Goal: Information Seeking & Learning: Learn about a topic

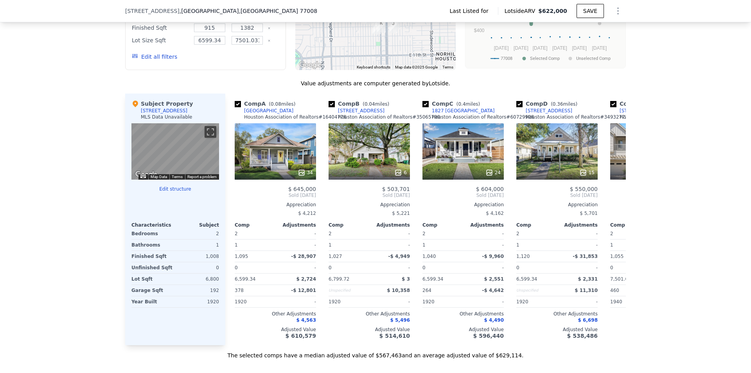
scroll to position [584, 0]
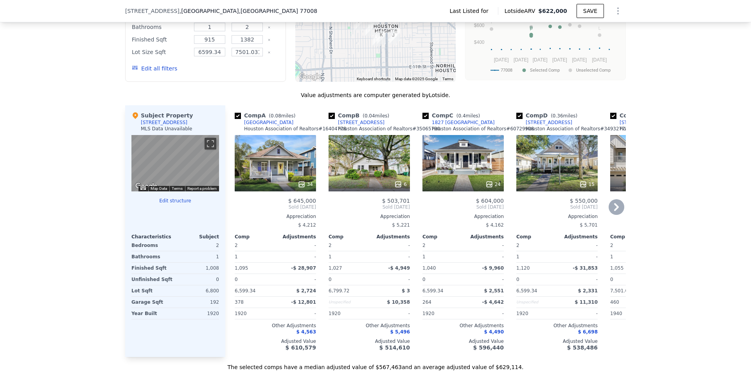
click at [616, 215] on icon at bounding box center [616, 207] width 16 height 16
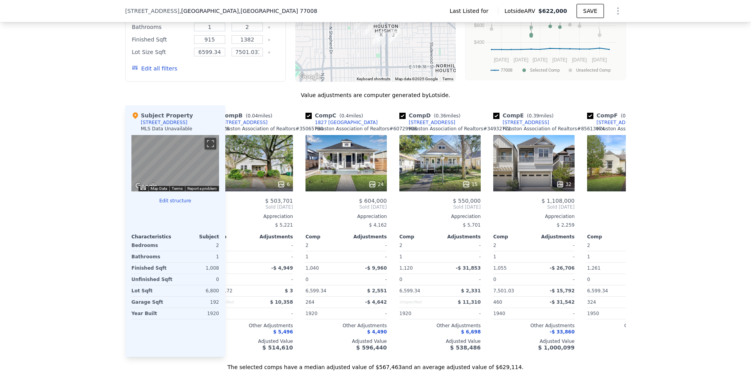
scroll to position [0, 188]
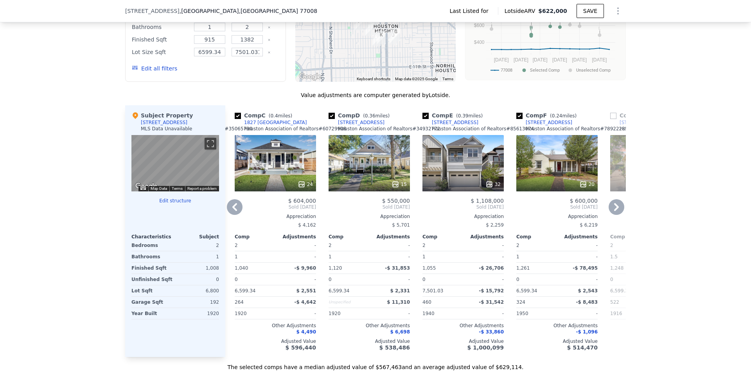
click at [616, 215] on icon at bounding box center [616, 207] width 16 height 16
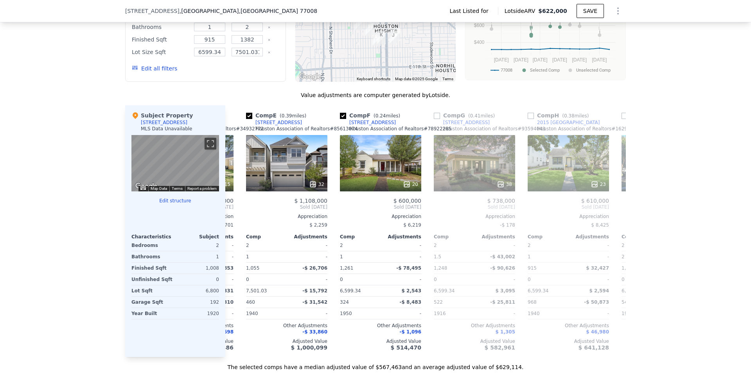
scroll to position [0, 375]
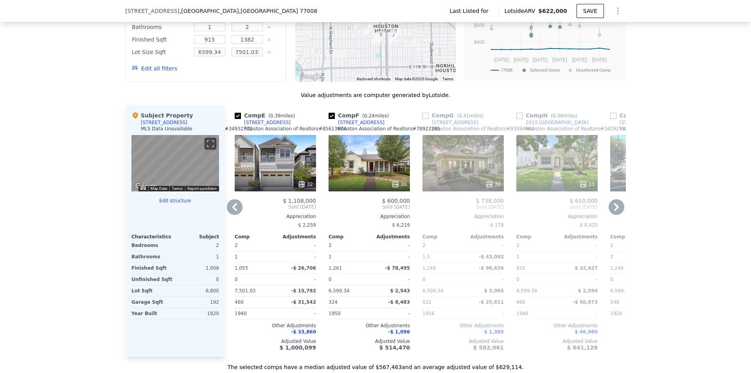
click at [616, 215] on icon at bounding box center [616, 207] width 16 height 16
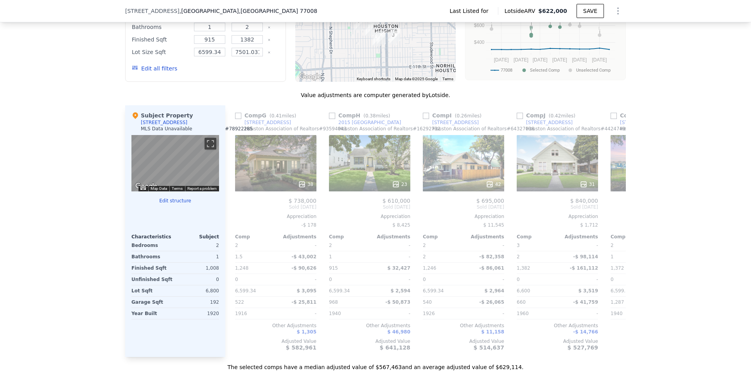
scroll to position [0, 563]
click at [616, 215] on icon at bounding box center [616, 207] width 16 height 16
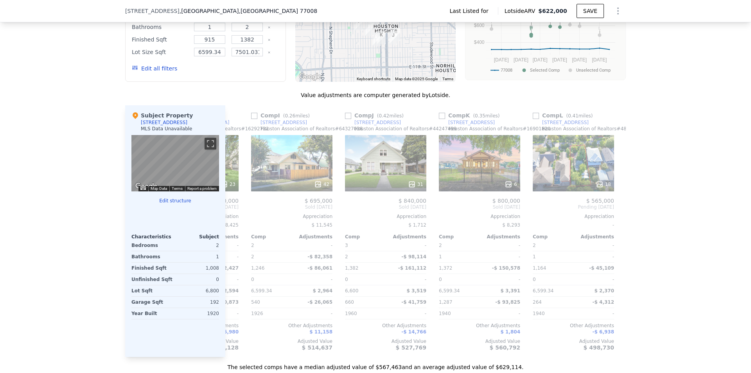
scroll to position [0, 745]
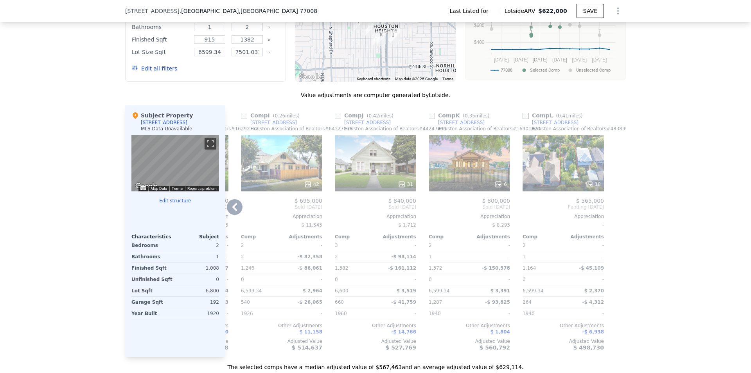
click at [232, 211] on icon at bounding box center [234, 207] width 5 height 8
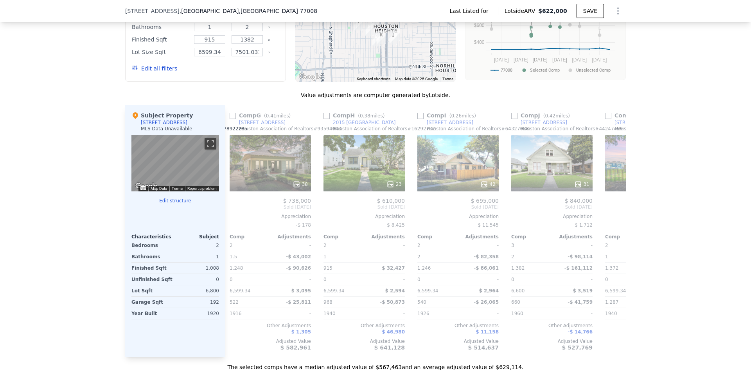
scroll to position [0, 557]
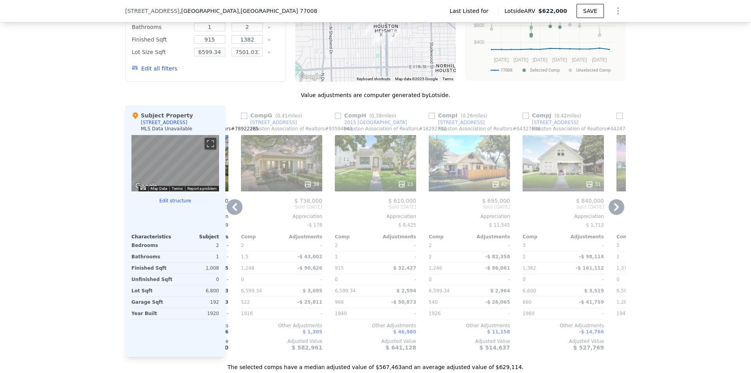
click at [230, 221] on div "Comp A ( 0.08 miles) [STREET_ADDRESS] Association of Realtors # 16404778 34 $ 6…" at bounding box center [425, 230] width 400 height 251
click at [232, 211] on icon at bounding box center [234, 207] width 5 height 8
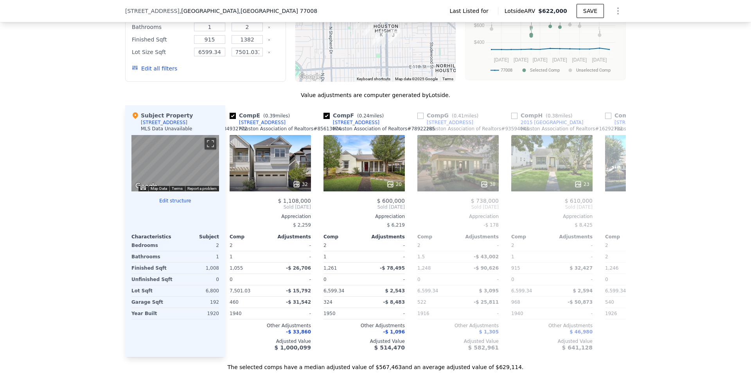
scroll to position [0, 369]
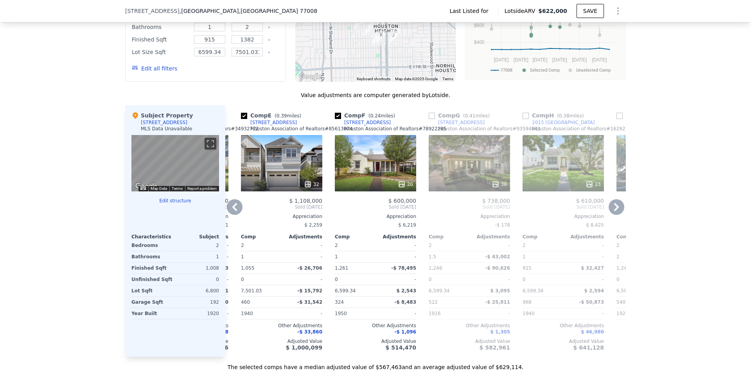
click at [282, 182] on div "32" at bounding box center [281, 163] width 81 height 56
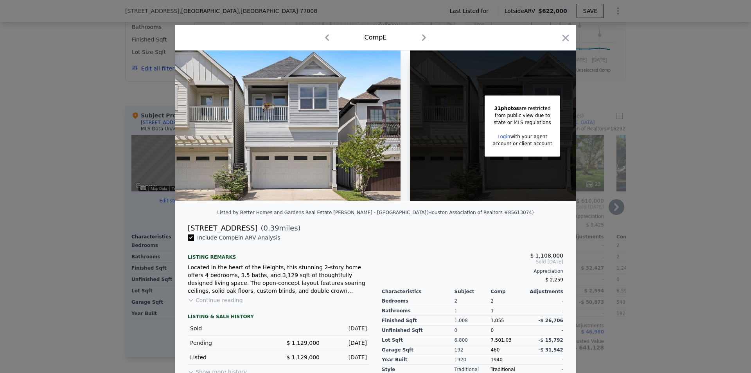
drag, startPoint x: 560, startPoint y: 38, endPoint x: 398, endPoint y: 198, distance: 228.1
click at [560, 38] on icon "button" at bounding box center [565, 37] width 11 height 11
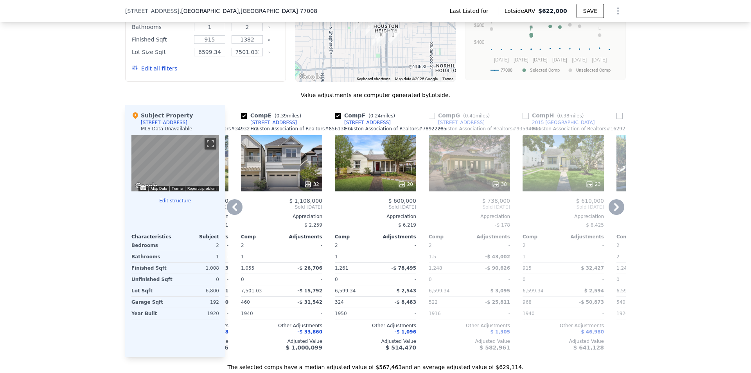
scroll to position [623, 0]
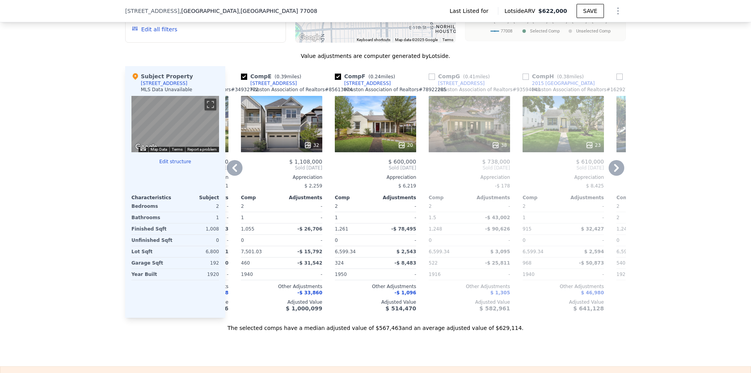
click at [287, 152] on div at bounding box center [281, 145] width 81 height 14
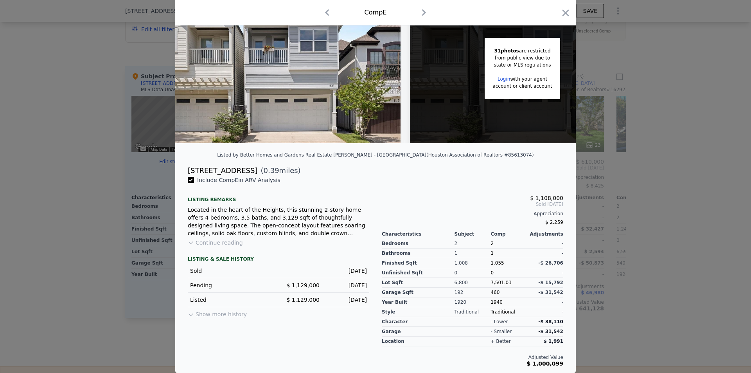
scroll to position [63, 0]
drag, startPoint x: 185, startPoint y: 170, endPoint x: 228, endPoint y: 172, distance: 42.7
click at [228, 172] on div "[STREET_ADDRESS] ( 0.39 miles)" at bounding box center [375, 170] width 388 height 11
copy div "[STREET_ADDRESS]"
click at [560, 11] on icon "button" at bounding box center [565, 12] width 11 height 11
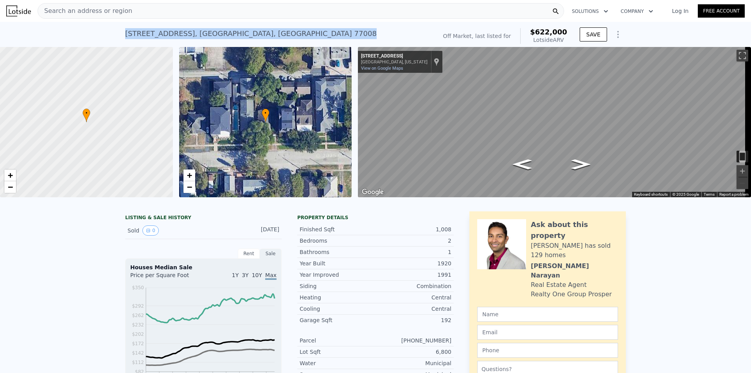
drag, startPoint x: 120, startPoint y: 33, endPoint x: 230, endPoint y: 37, distance: 110.7
click at [230, 38] on div "[STREET_ADDRESS] No sales on record (~ARV $622k ) Off Market, last listed for $…" at bounding box center [375, 34] width 751 height 25
copy div "[STREET_ADDRESS]"
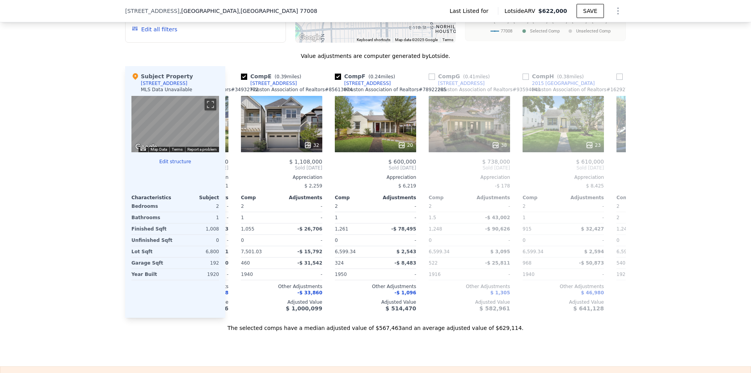
scroll to position [662, 0]
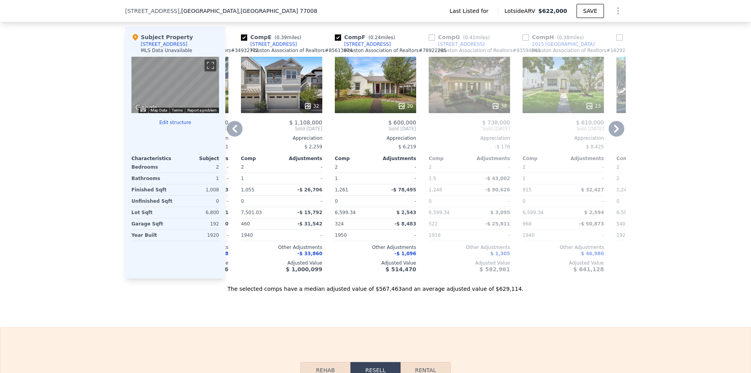
click at [614, 133] on icon at bounding box center [616, 129] width 5 height 8
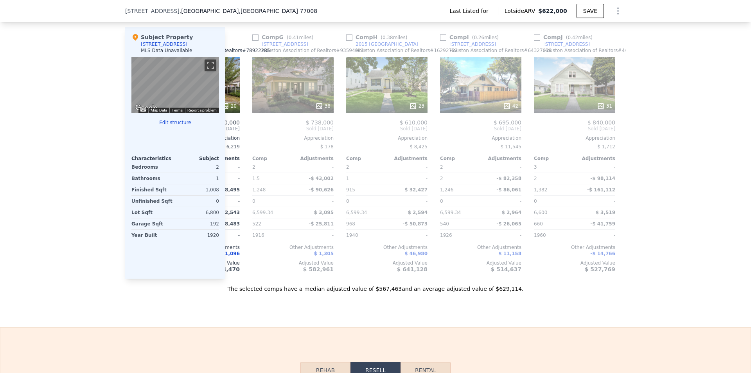
scroll to position [0, 557]
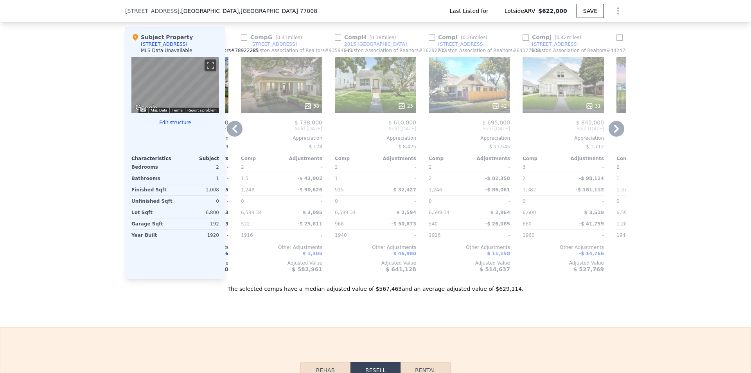
click at [227, 136] on icon at bounding box center [235, 129] width 16 height 16
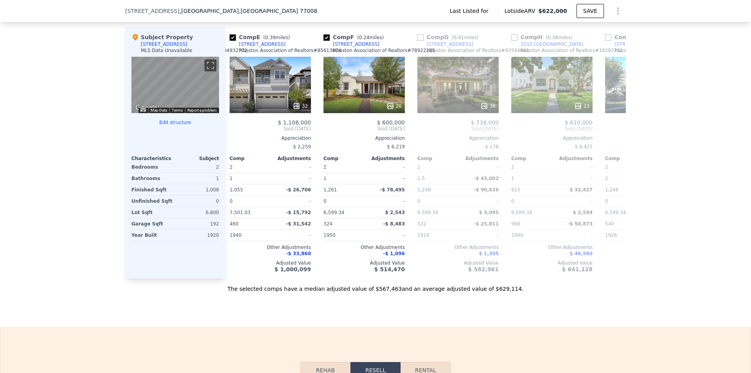
scroll to position [0, 369]
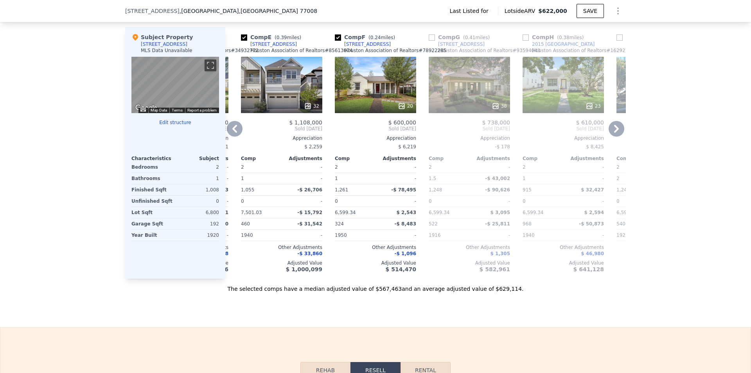
click at [229, 136] on icon at bounding box center [235, 129] width 16 height 16
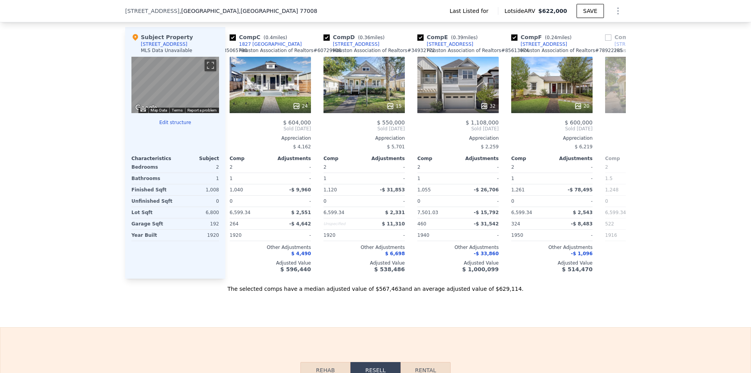
scroll to position [0, 181]
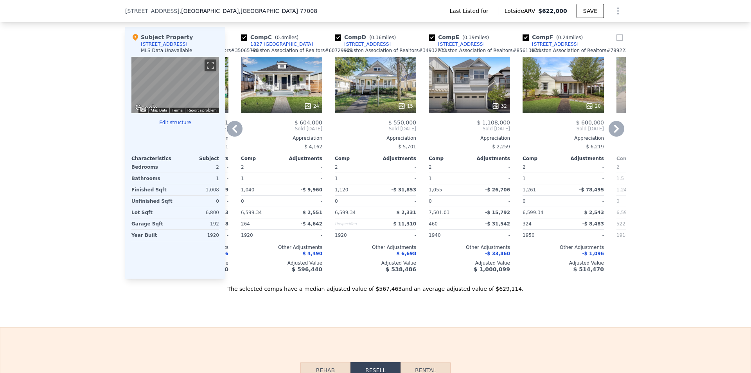
click at [229, 136] on icon at bounding box center [235, 129] width 16 height 16
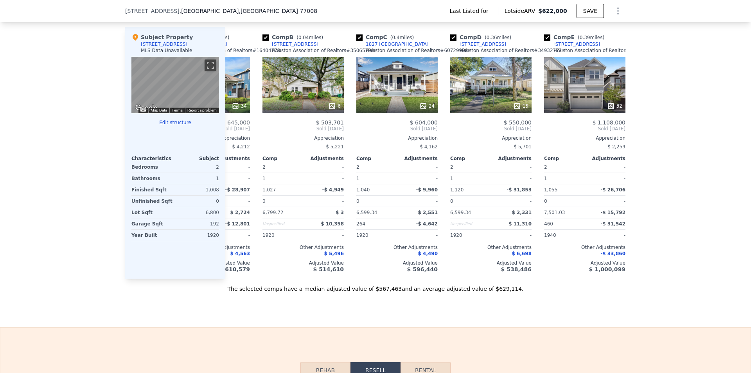
scroll to position [0, 0]
